Goal: Task Accomplishment & Management: Manage account settings

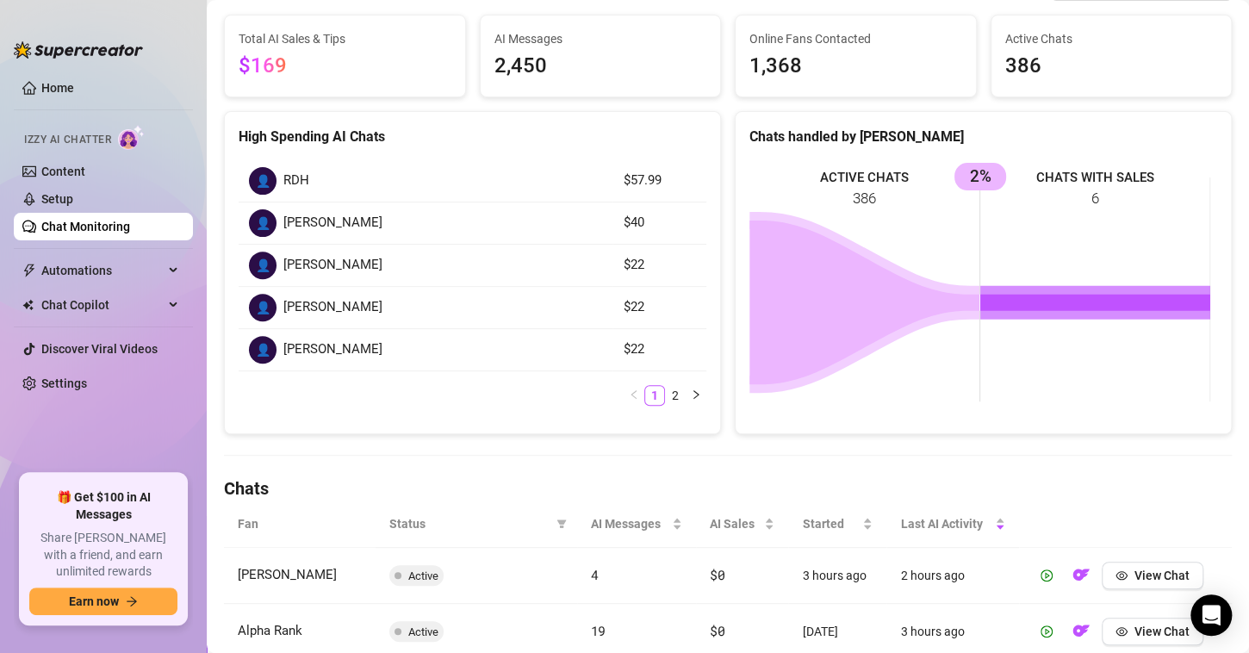
scroll to position [345, 0]
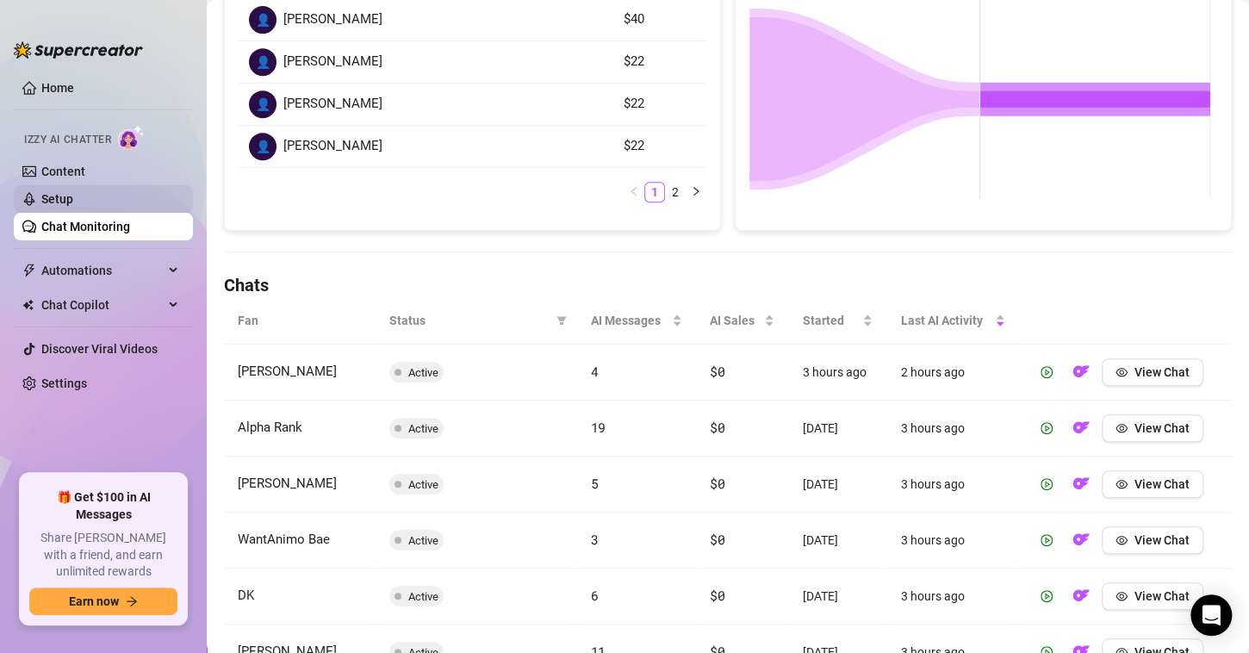
click at [73, 192] on link "Setup" at bounding box center [57, 199] width 32 height 14
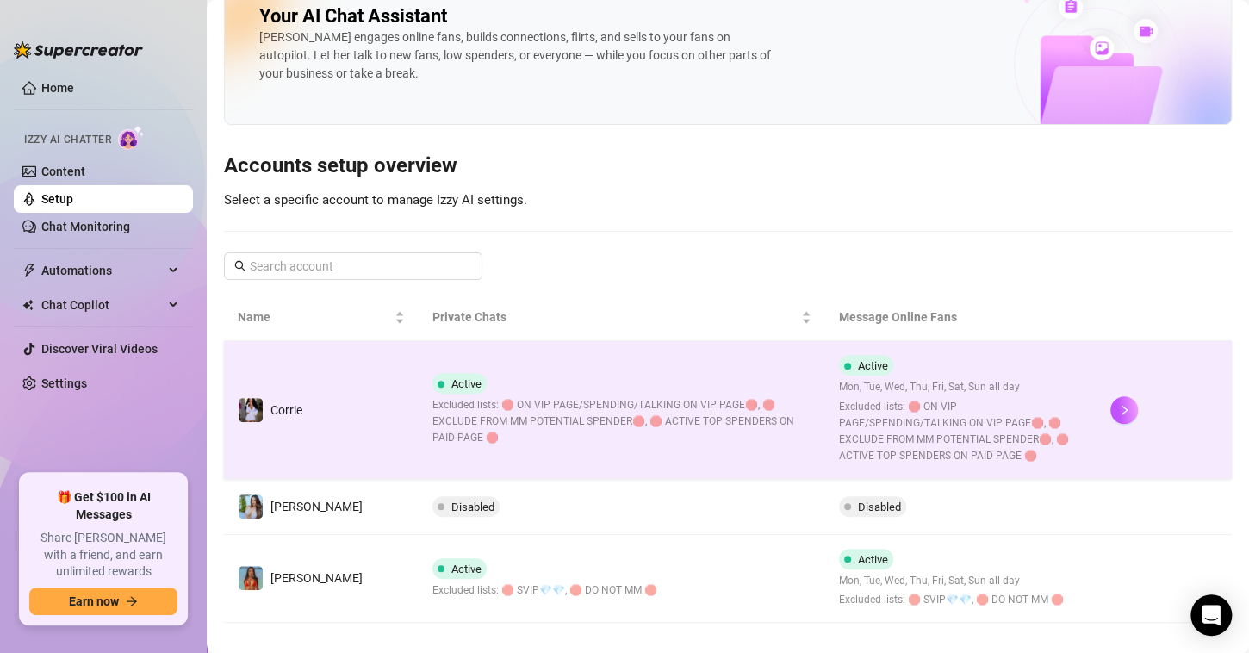
scroll to position [55, 0]
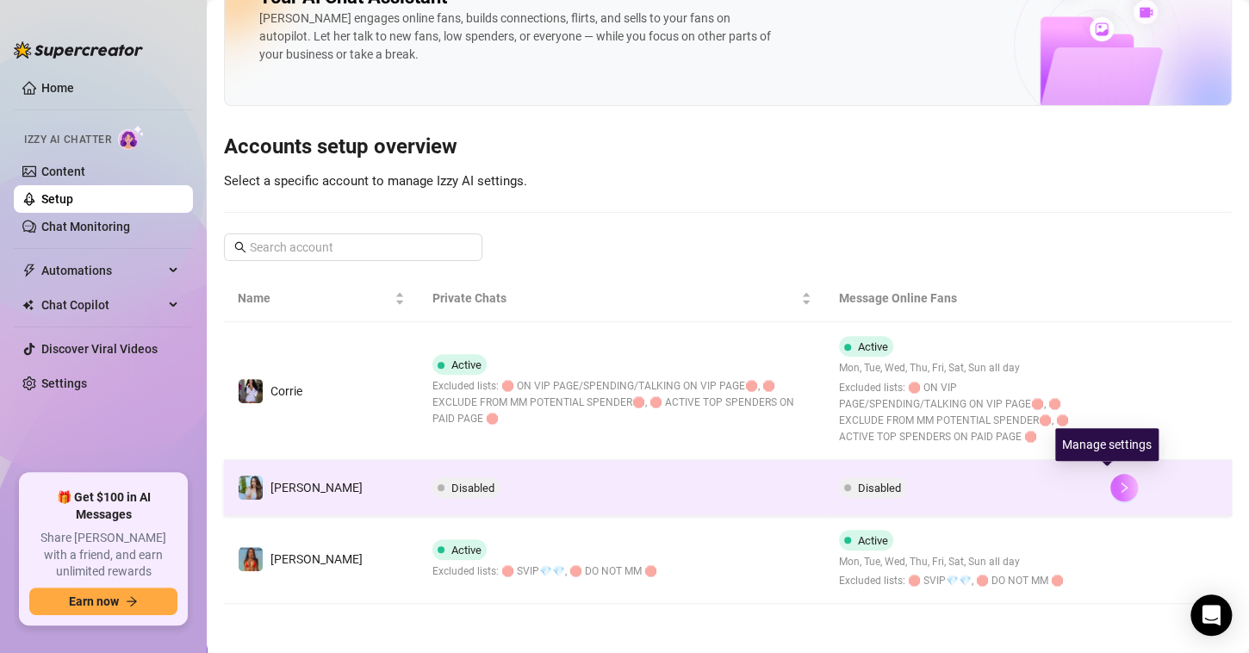
click at [1115, 492] on button "button" at bounding box center [1124, 488] width 28 height 28
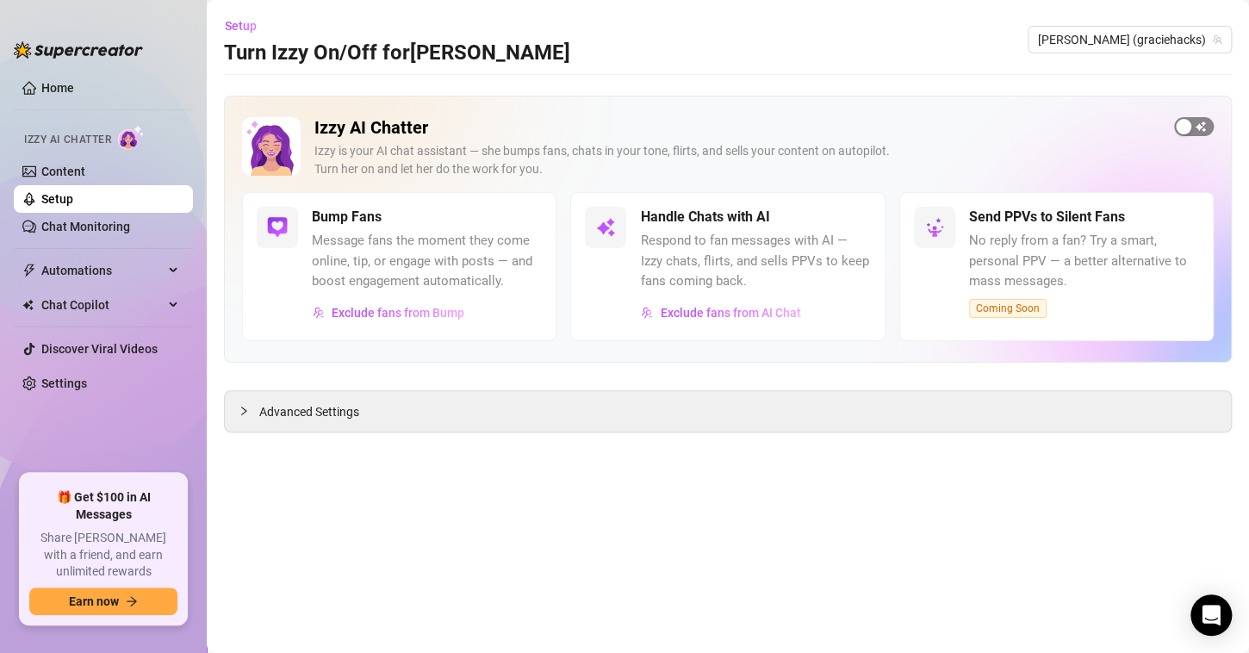
click at [1181, 125] on div "button" at bounding box center [1184, 127] width 16 height 16
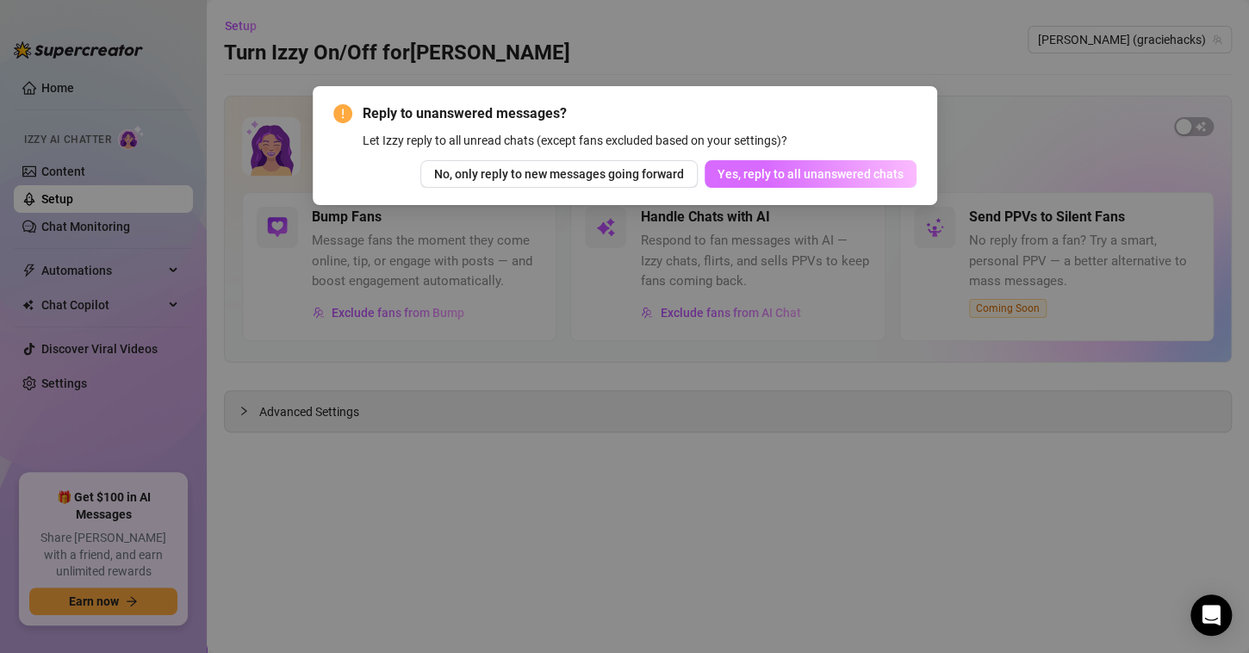
click at [833, 180] on span "Yes, reply to all unanswered chats" at bounding box center [811, 174] width 186 height 14
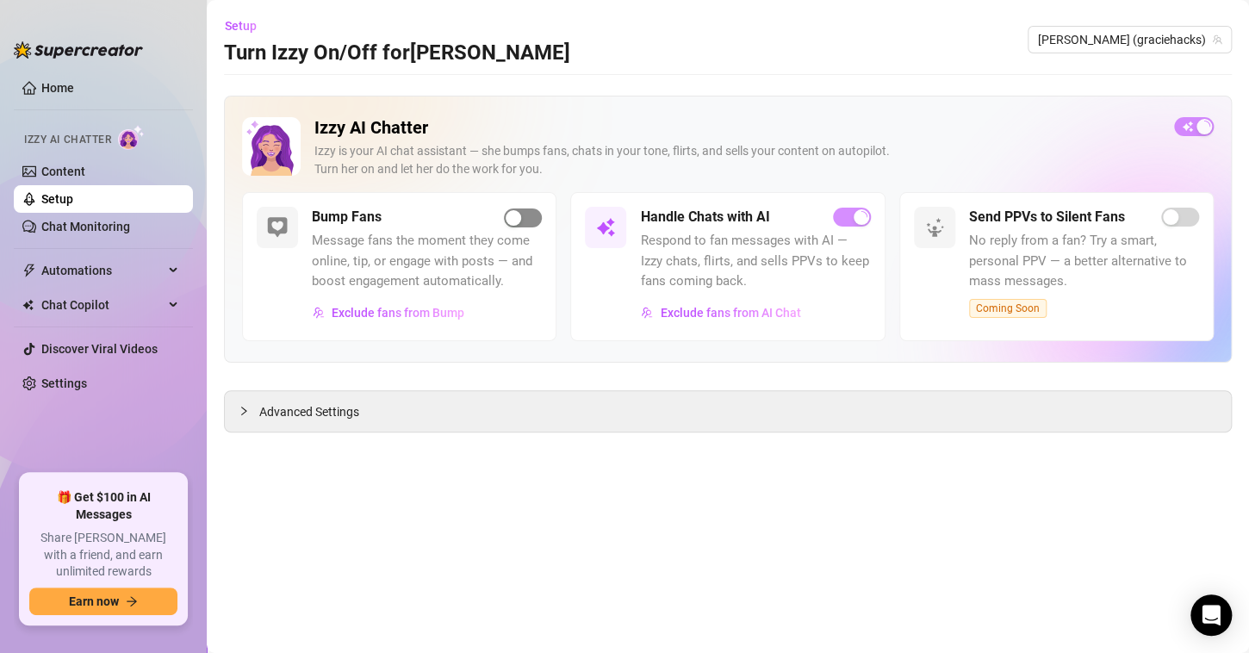
click at [519, 218] on div "button" at bounding box center [514, 218] width 16 height 16
click at [437, 311] on span "Exclude fans from Bump" at bounding box center [398, 313] width 133 height 14
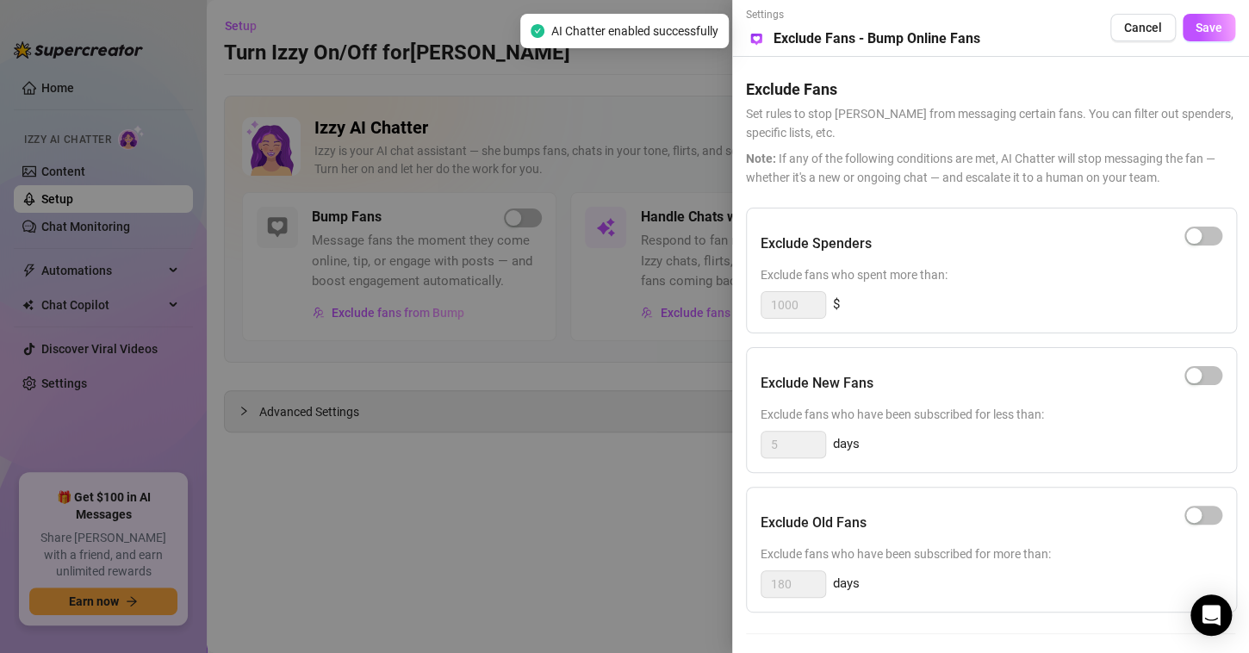
drag, startPoint x: 1181, startPoint y: 234, endPoint x: 1121, endPoint y: 256, distance: 64.0
click at [1186, 234] on div "button" at bounding box center [1194, 236] width 16 height 16
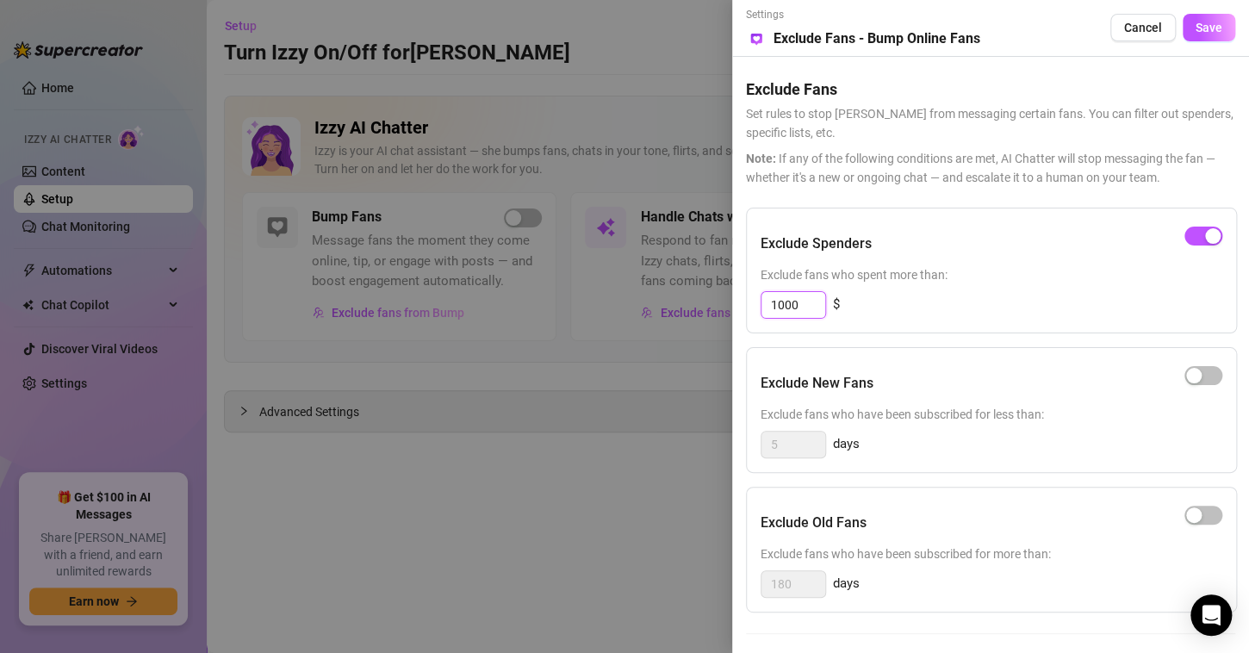
drag, startPoint x: 811, startPoint y: 297, endPoint x: 725, endPoint y: 287, distance: 86.8
click at [725, 288] on div "Settings Preview Exclude Fans - Bump Online Fans Cancel Save Exclude Fans Set r…" at bounding box center [624, 326] width 1249 height 653
type input "500"
click at [1204, 23] on span "Save" at bounding box center [1209, 28] width 27 height 14
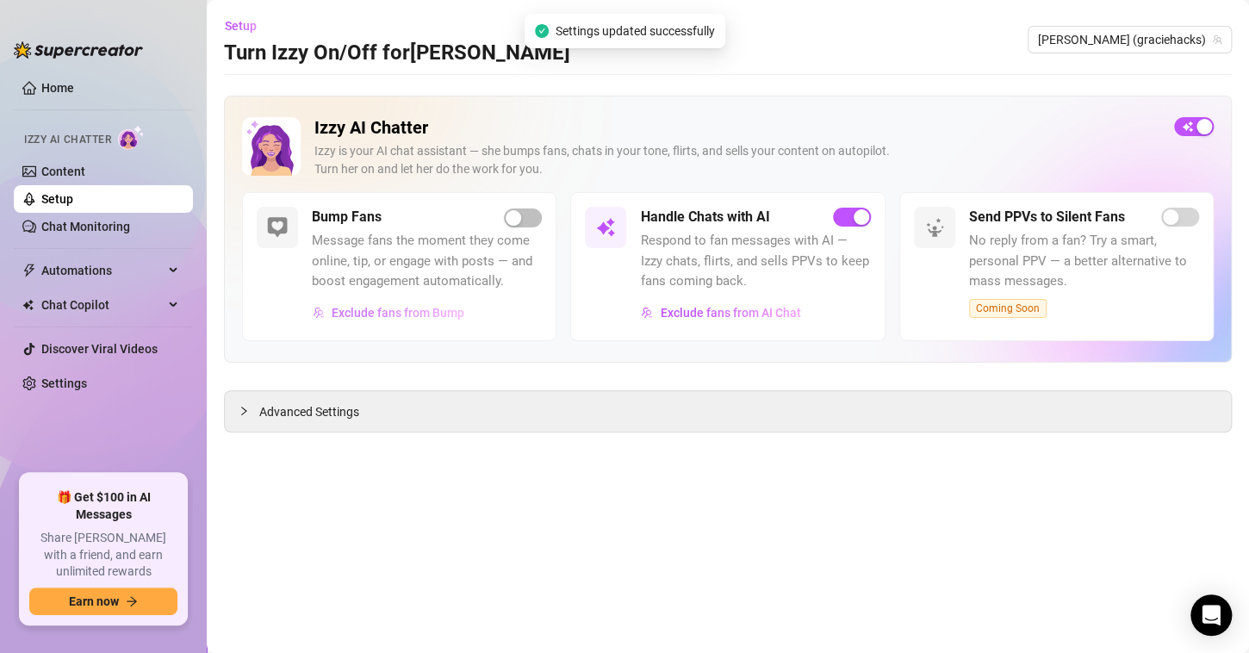
click at [414, 323] on button "Exclude fans from Bump" at bounding box center [388, 313] width 153 height 28
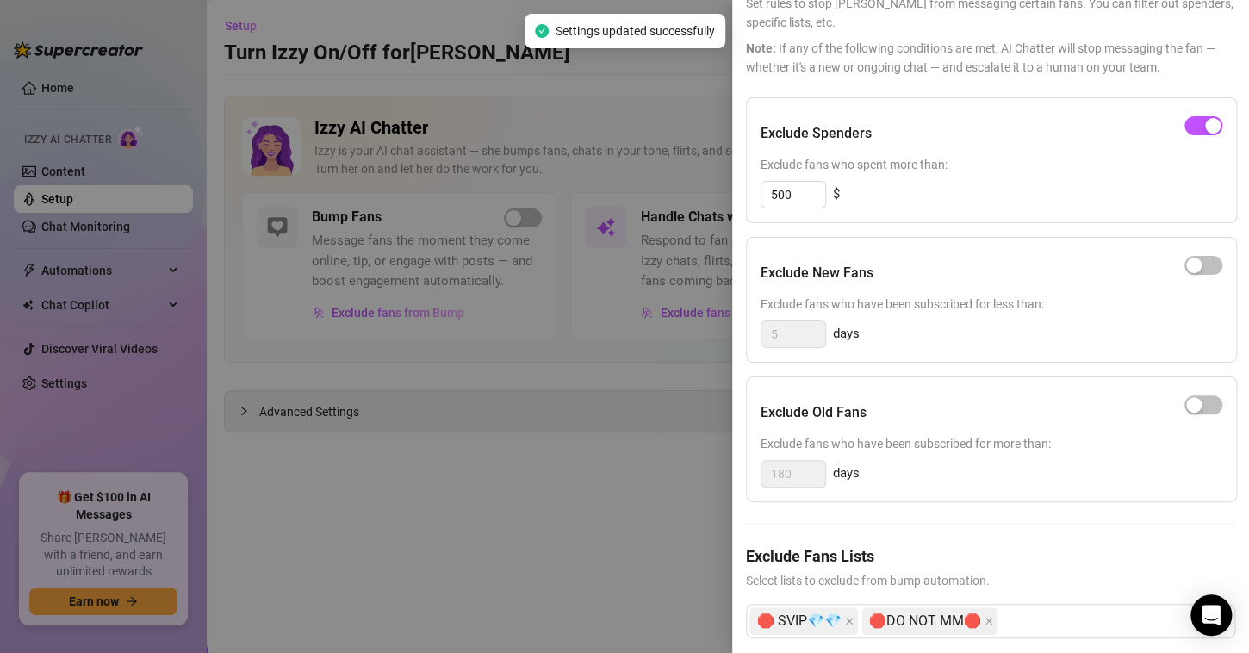
scroll to position [142, 0]
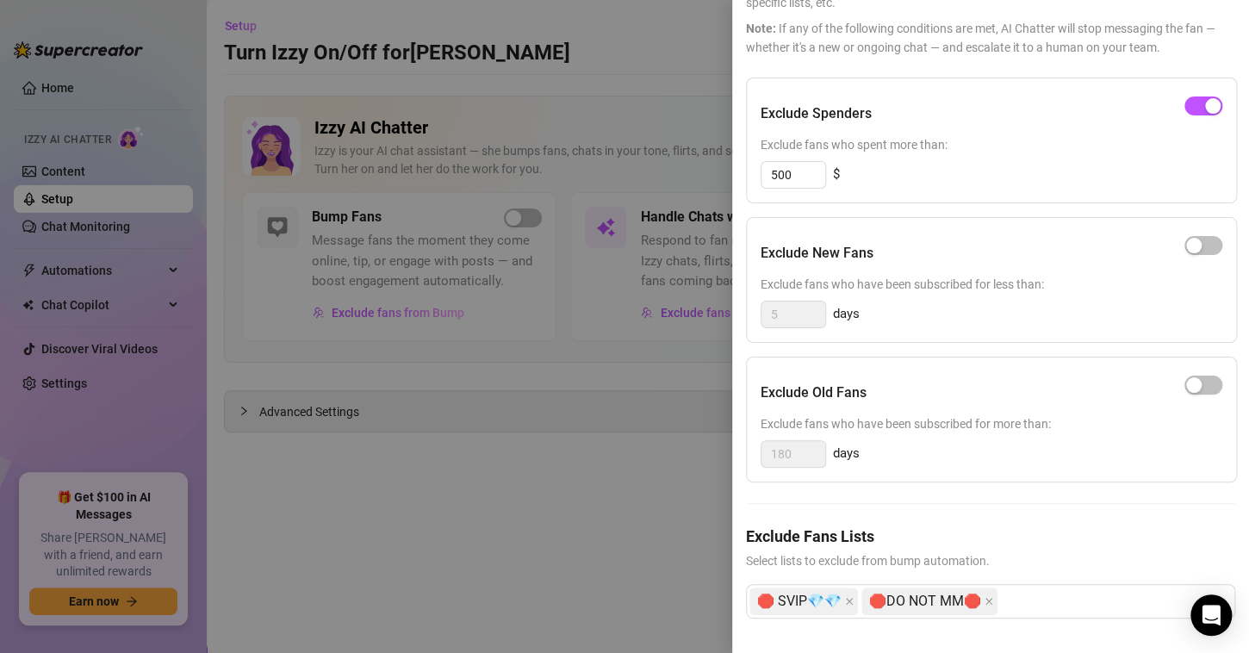
click at [531, 333] on div at bounding box center [624, 326] width 1249 height 653
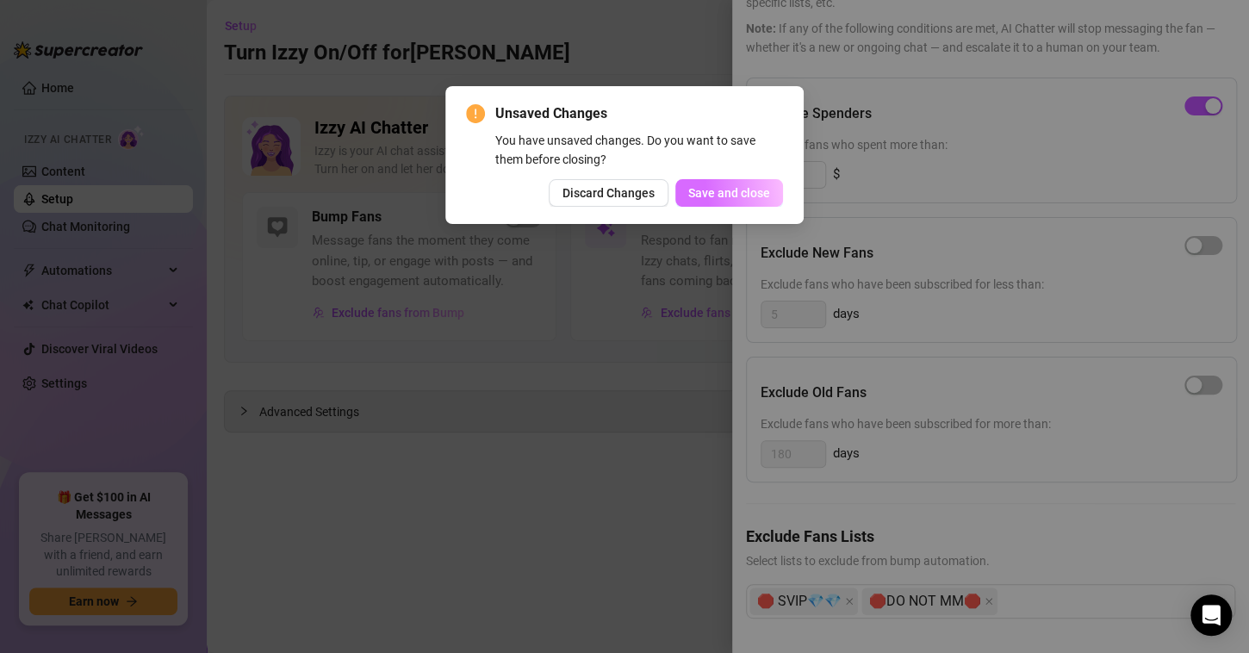
click at [705, 200] on button "Save and close" at bounding box center [729, 193] width 108 height 28
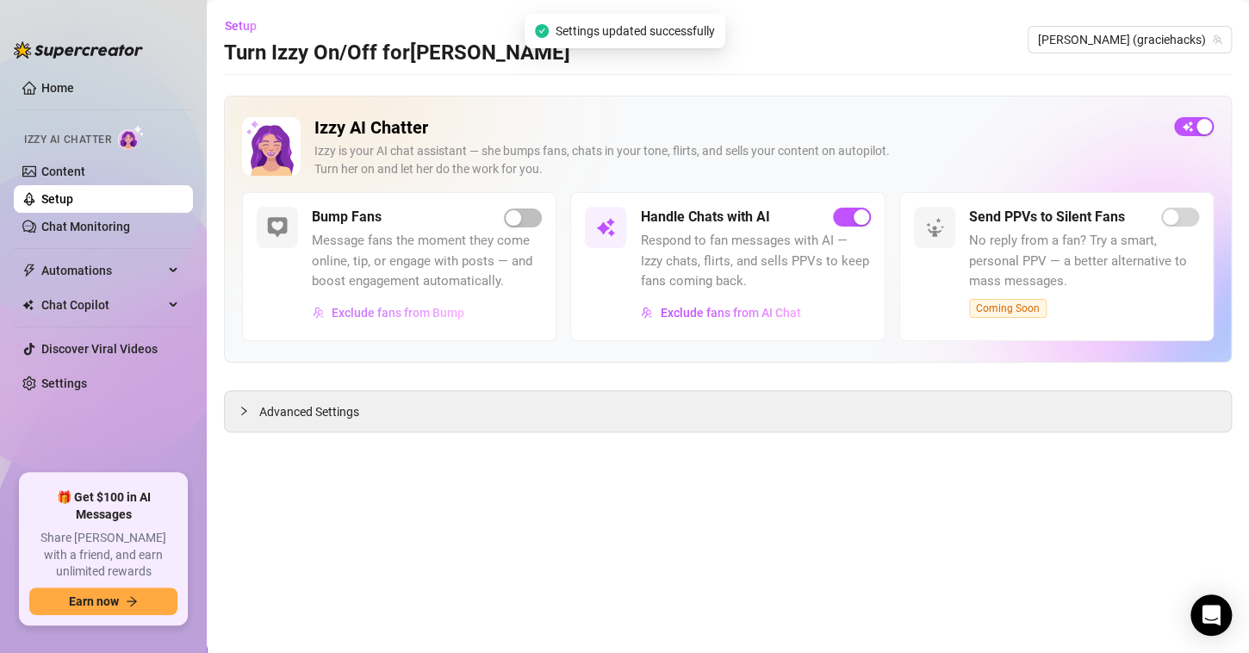
click at [437, 315] on span "Exclude fans from Bump" at bounding box center [398, 313] width 133 height 14
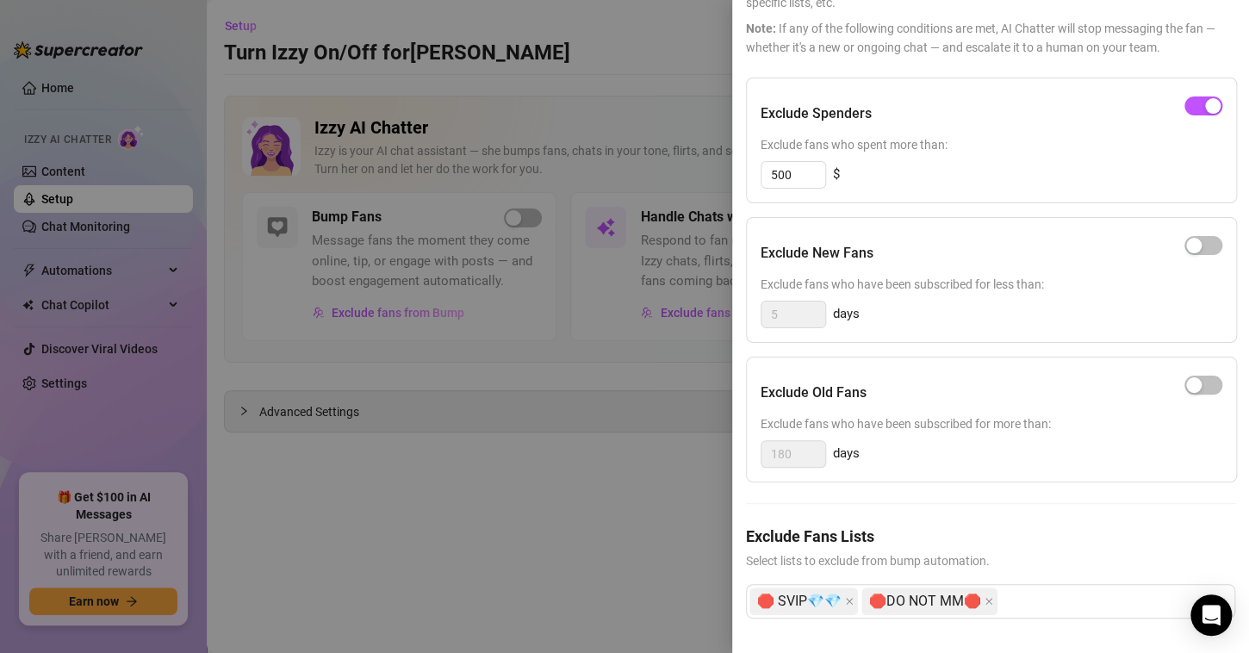
click at [683, 442] on div at bounding box center [624, 326] width 1249 height 653
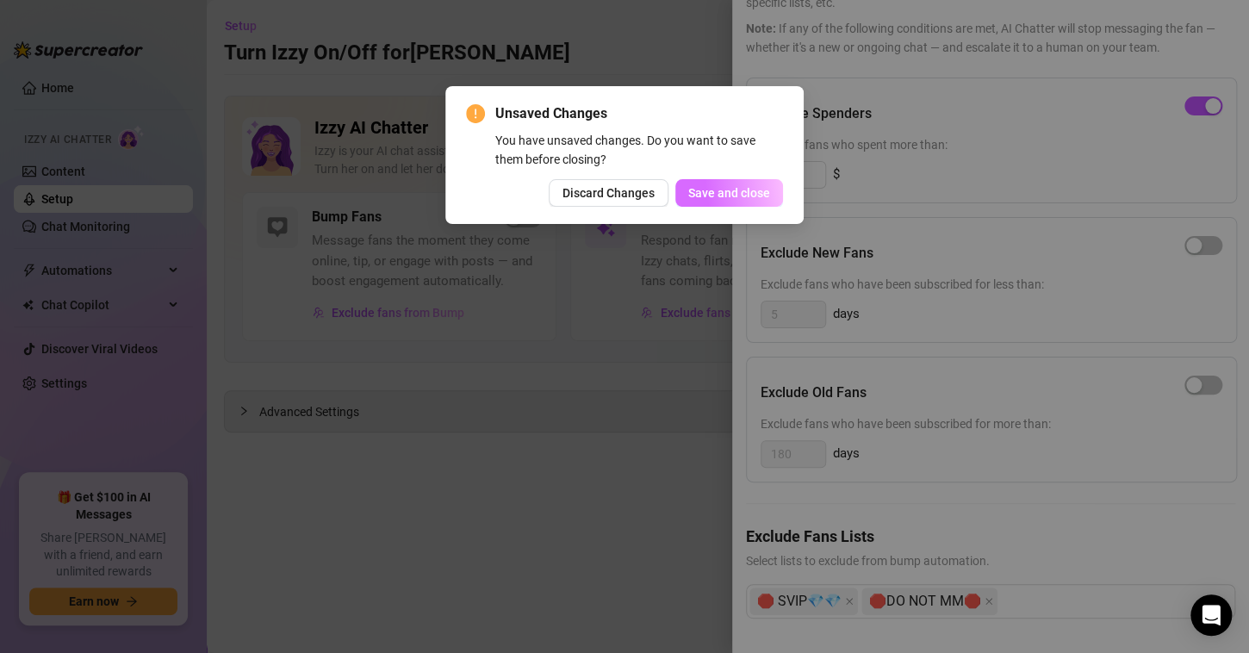
click at [709, 191] on span "Save and close" at bounding box center [729, 193] width 82 height 14
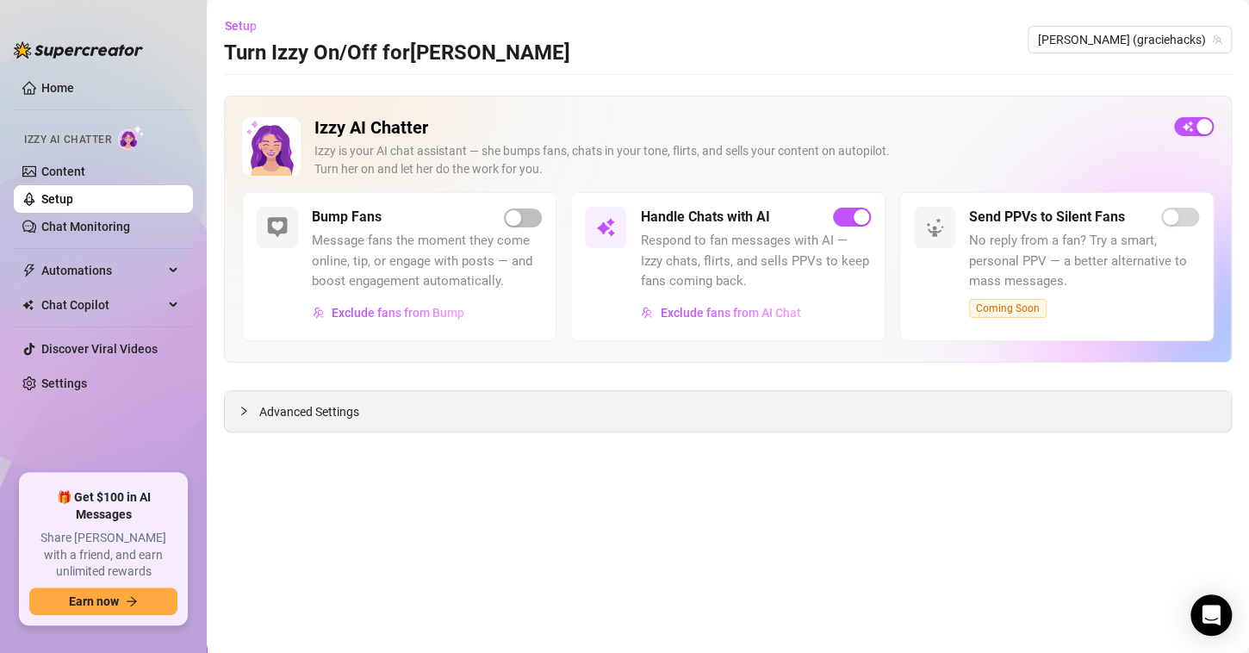
click at [335, 413] on span "Advanced Settings" at bounding box center [309, 411] width 100 height 19
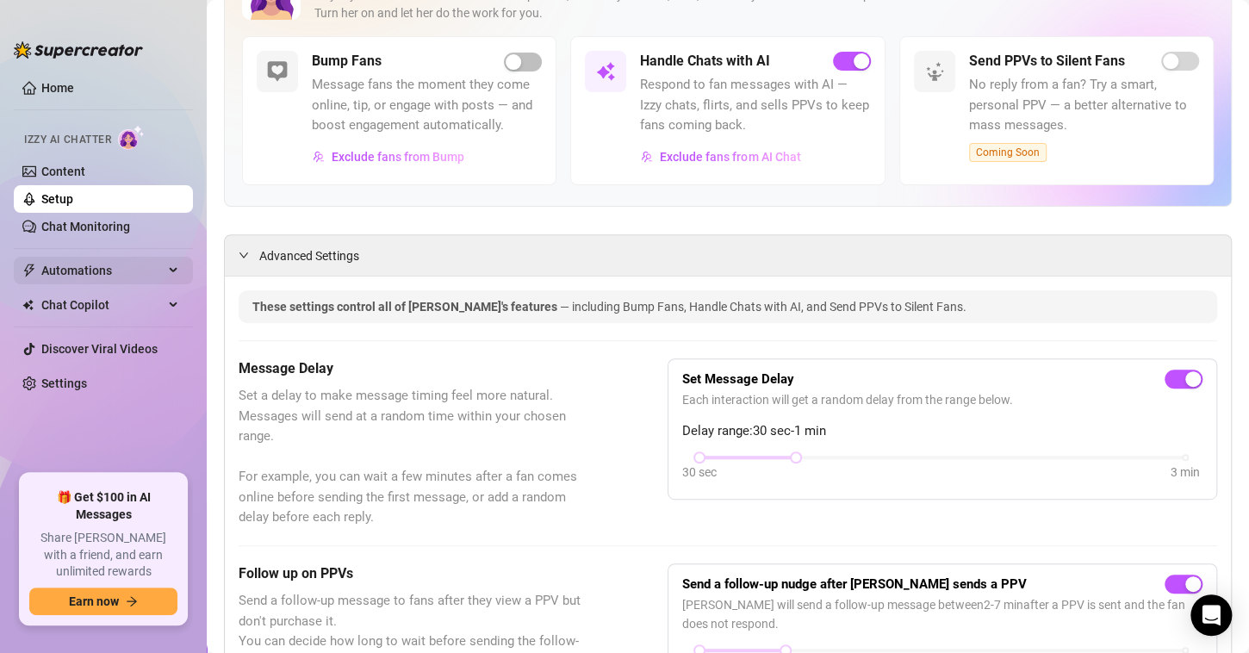
scroll to position [138, 0]
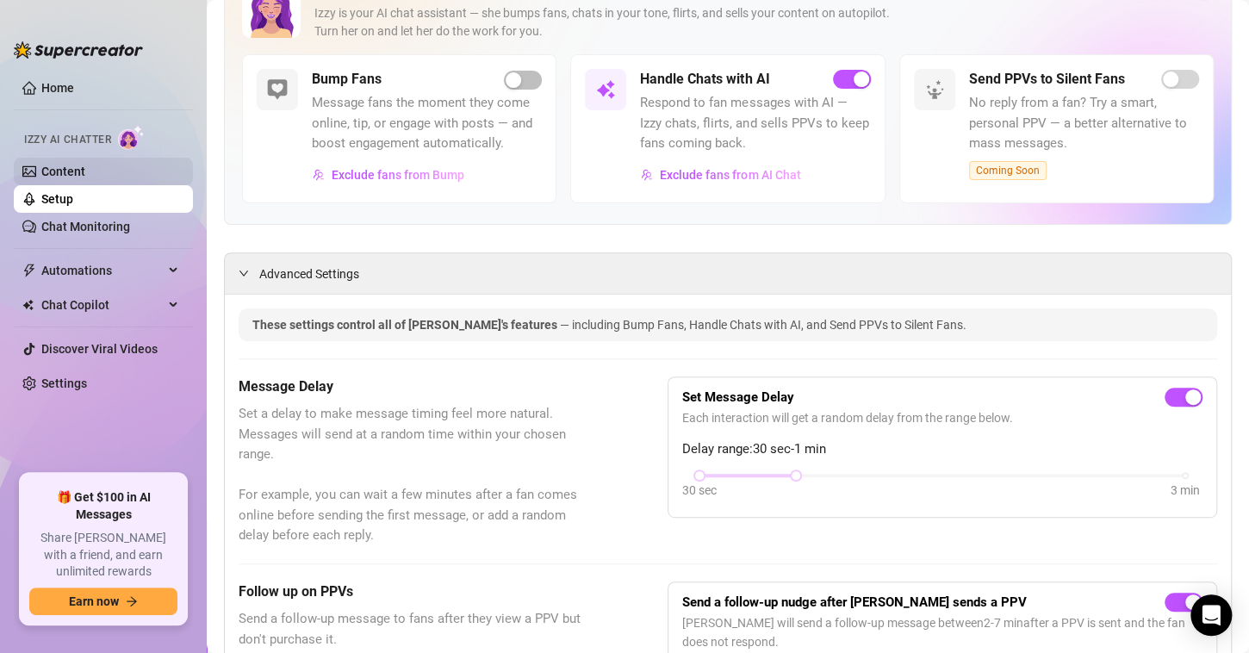
click at [63, 168] on link "Content" at bounding box center [63, 172] width 44 height 14
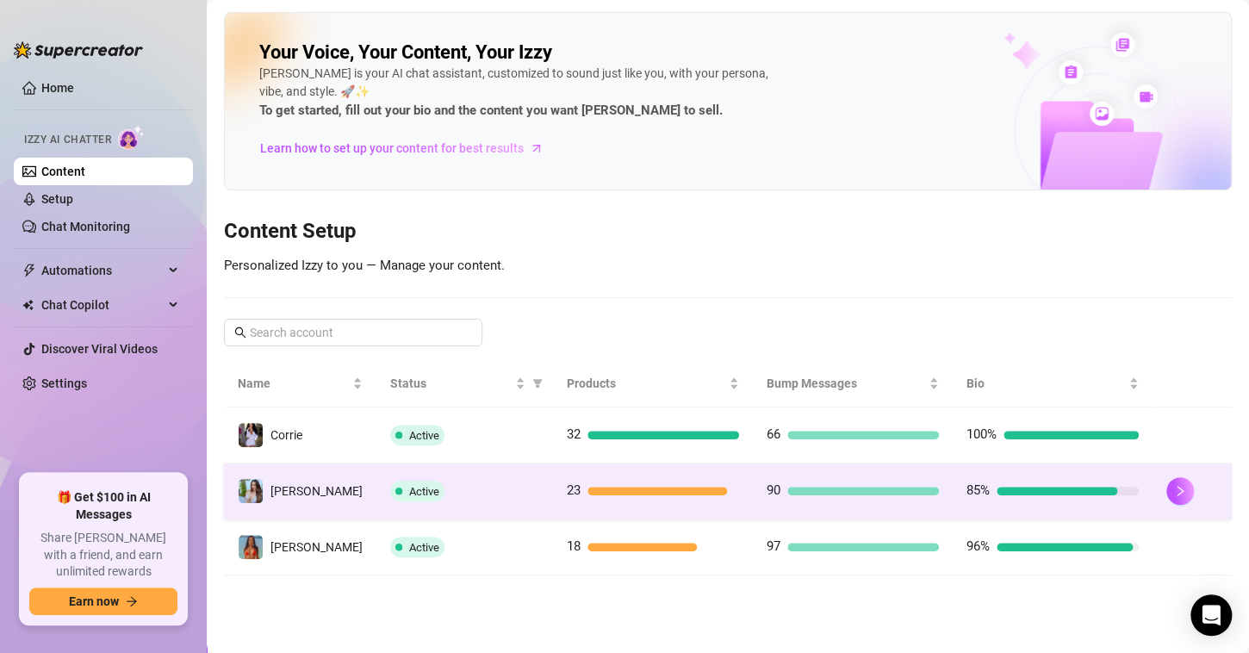
click at [1156, 496] on td at bounding box center [1191, 491] width 79 height 56
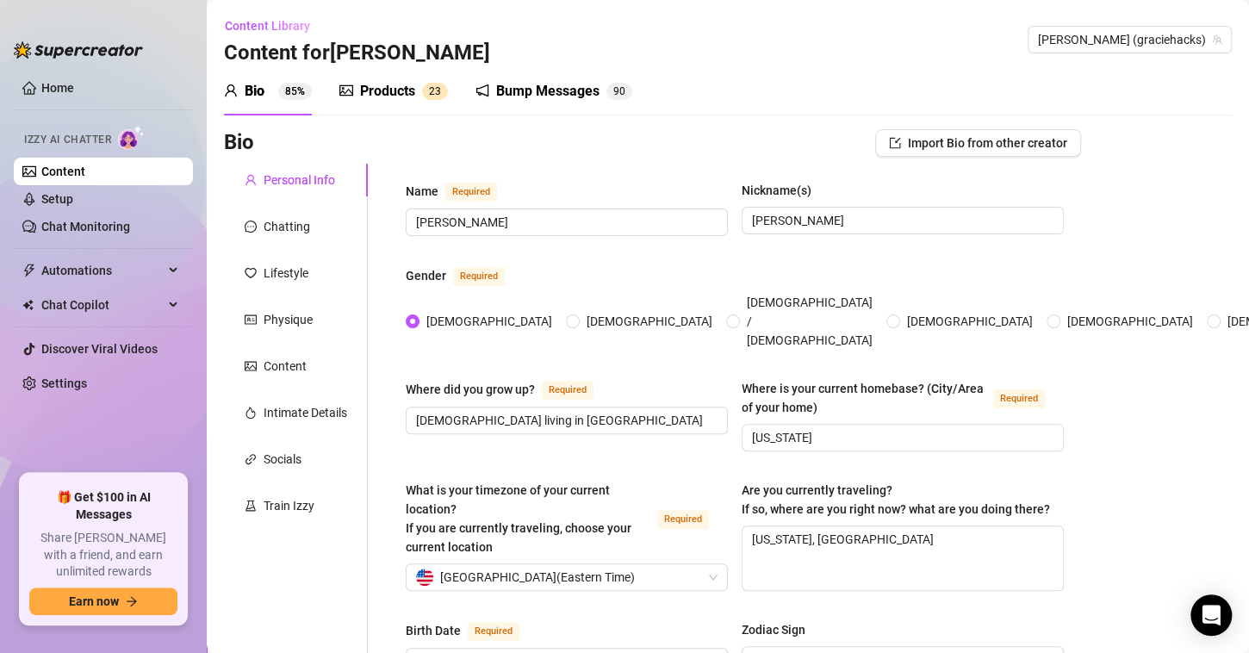
click at [547, 90] on div "Bump Messages" at bounding box center [547, 91] width 103 height 21
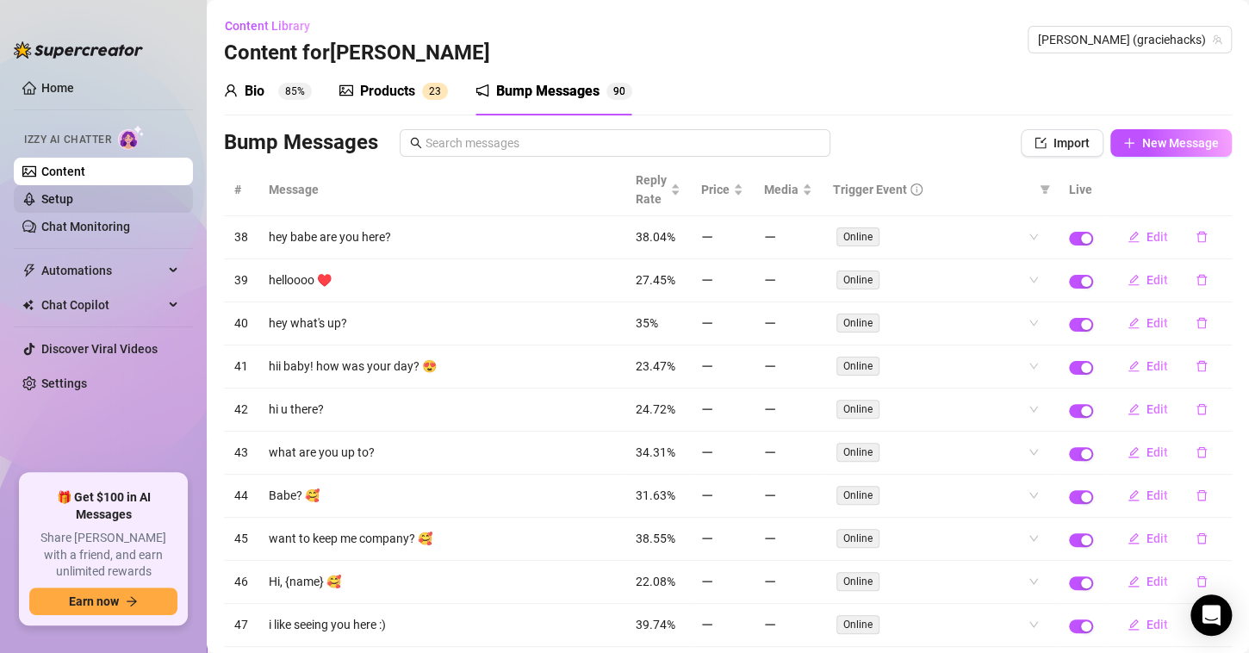
click at [73, 202] on link "Setup" at bounding box center [57, 199] width 32 height 14
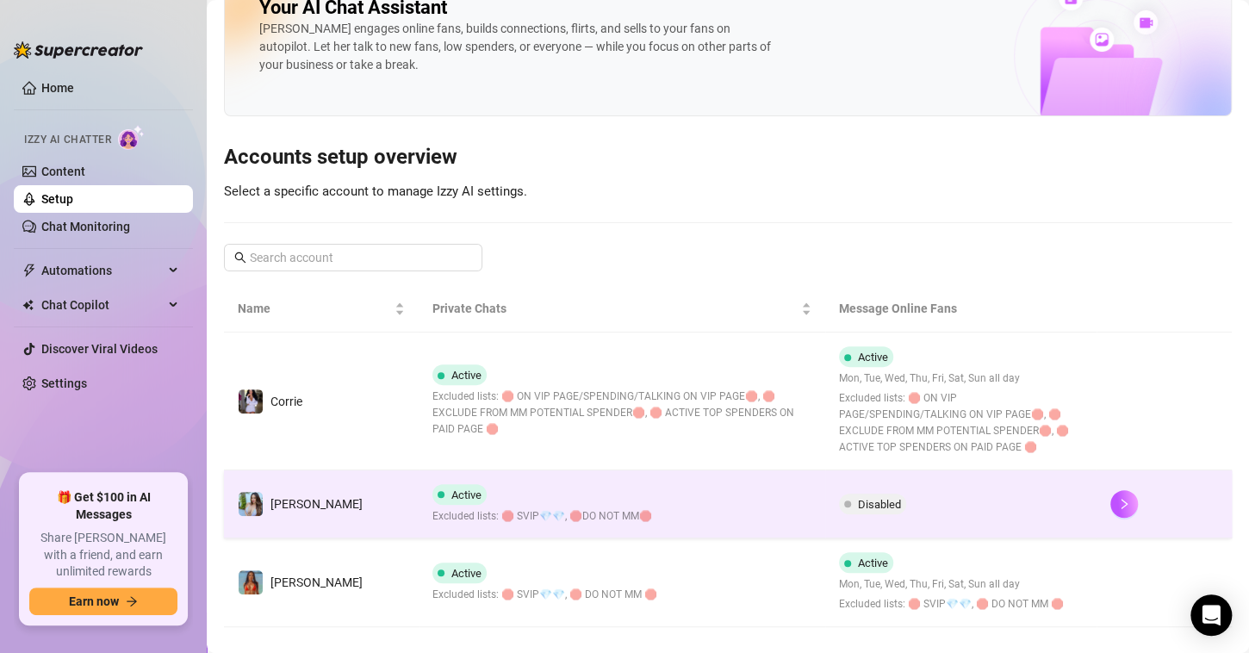
scroll to position [69, 0]
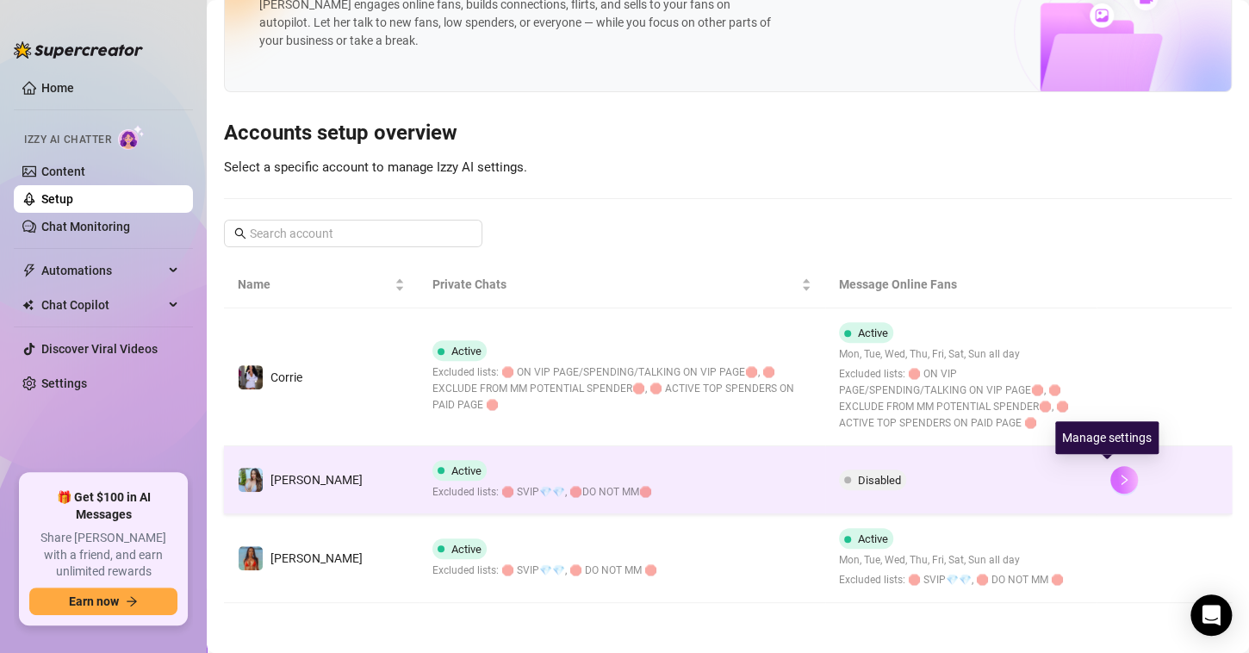
click at [1118, 484] on icon "right" at bounding box center [1124, 480] width 12 height 12
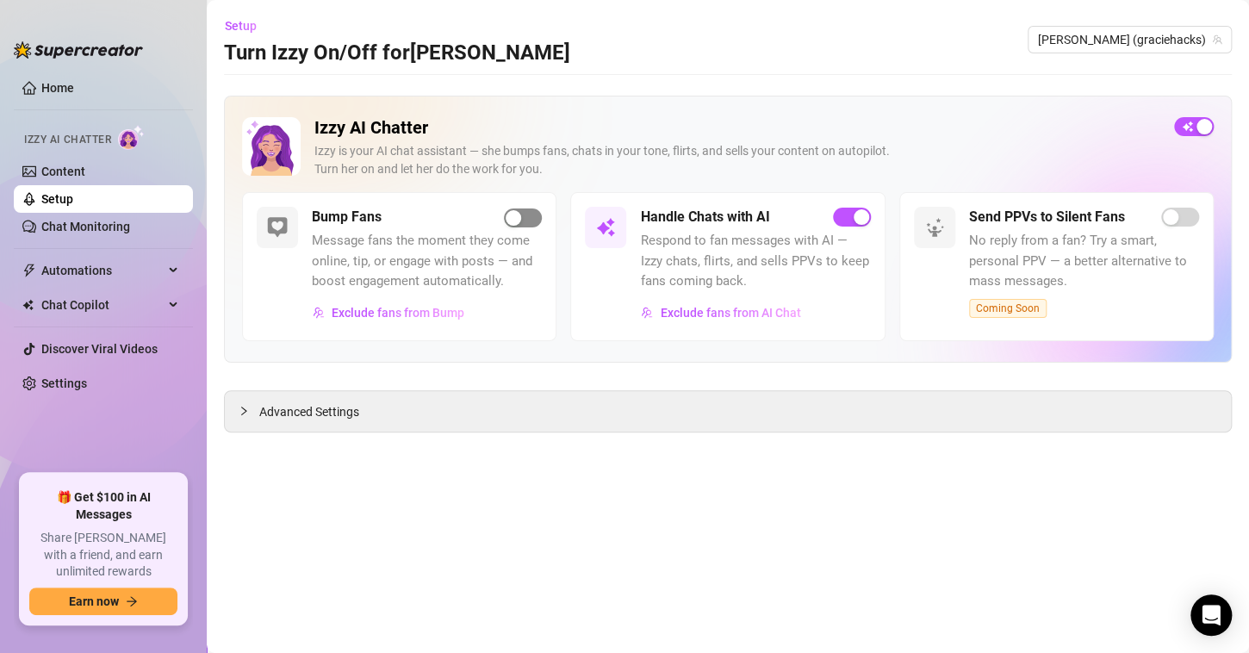
click at [519, 214] on div "button" at bounding box center [514, 218] width 16 height 16
click at [742, 301] on button "Exclude fans from AI Chat" at bounding box center [720, 313] width 161 height 28
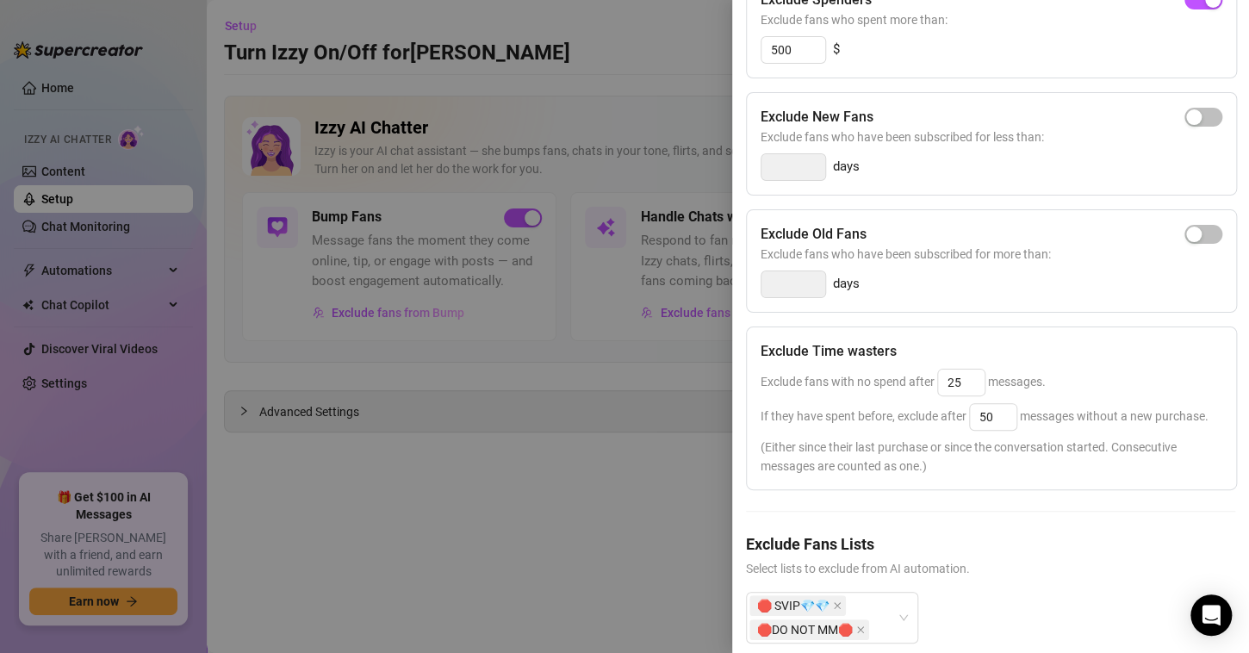
scroll to position [289, 0]
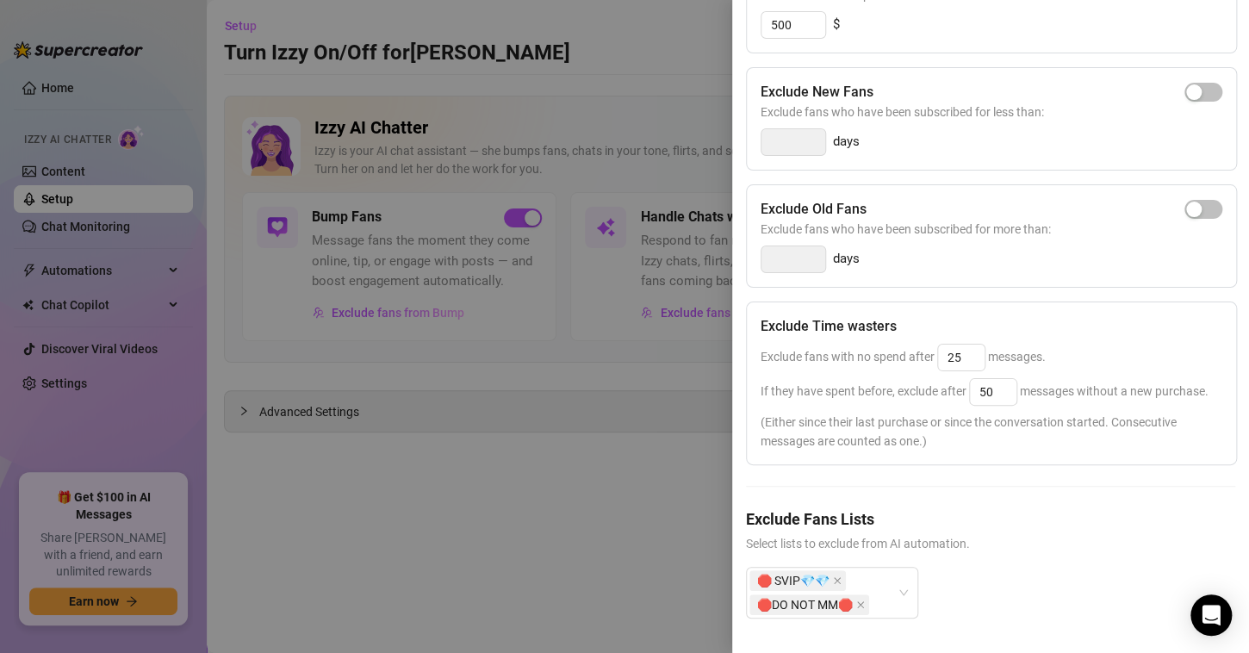
click at [588, 354] on div at bounding box center [624, 326] width 1249 height 653
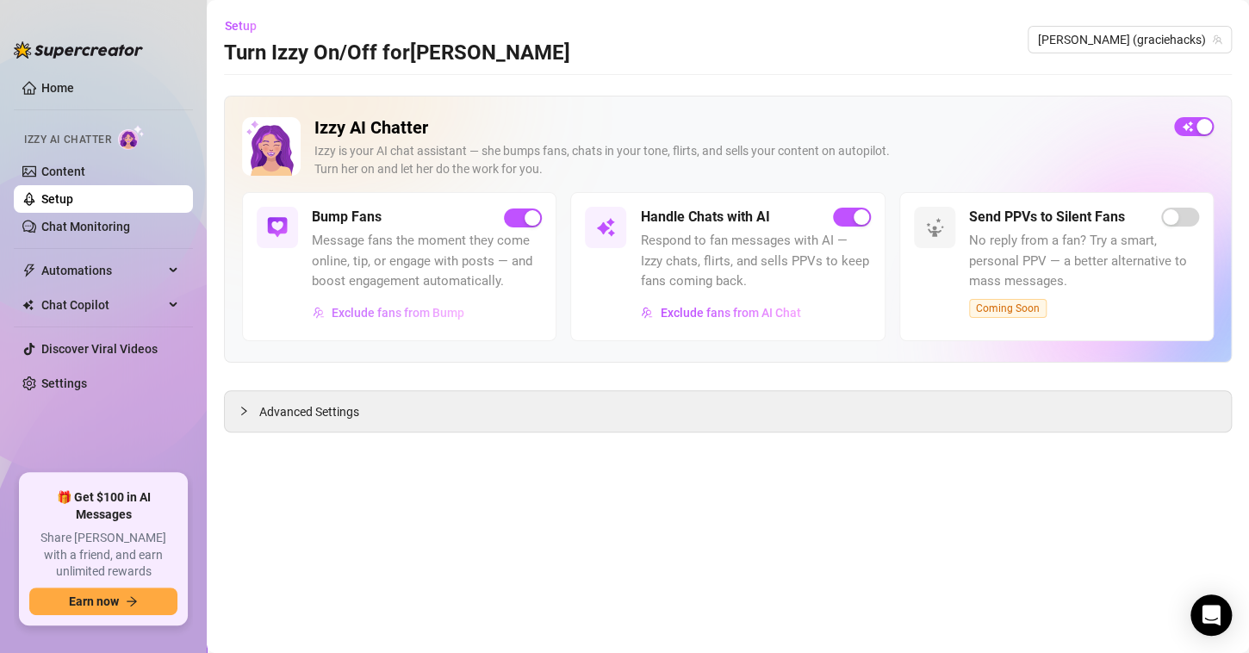
click at [433, 316] on span "Exclude fans from Bump" at bounding box center [398, 313] width 133 height 14
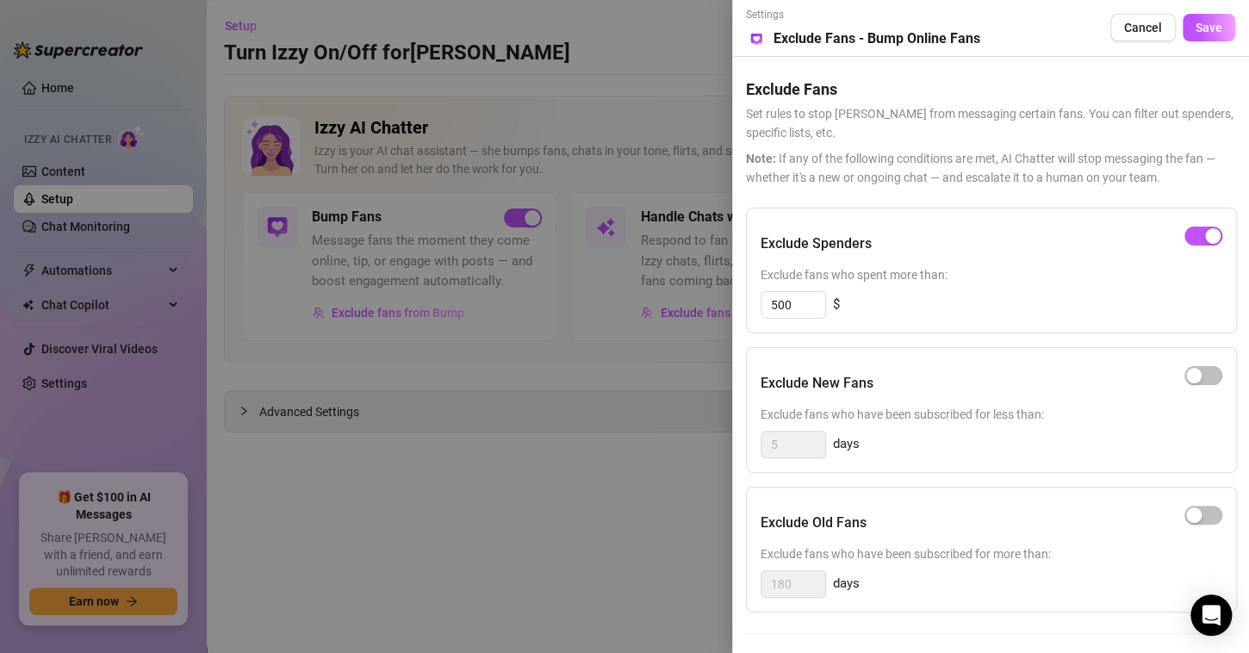
scroll to position [142, 0]
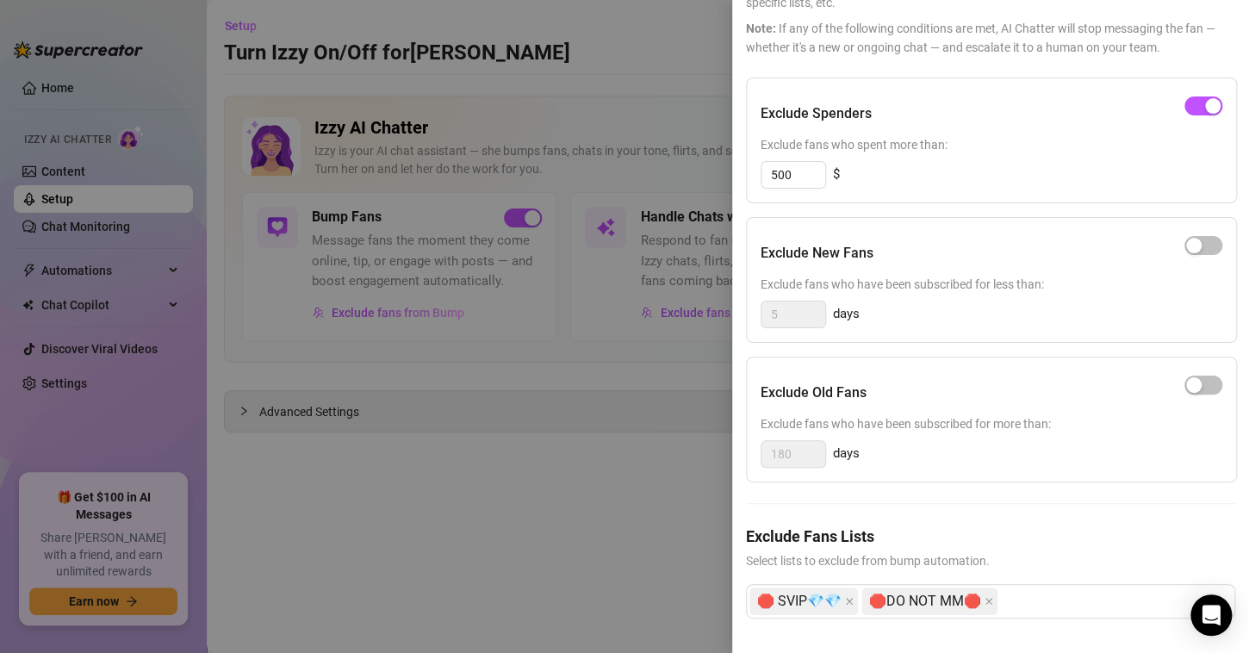
click at [616, 423] on div at bounding box center [624, 326] width 1249 height 653
